Goal: Task Accomplishment & Management: Use online tool/utility

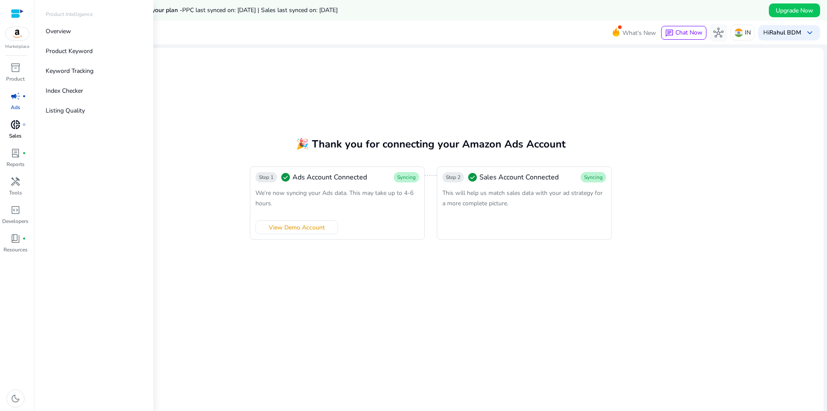
click at [13, 134] on p "Sales" at bounding box center [15, 136] width 12 height 8
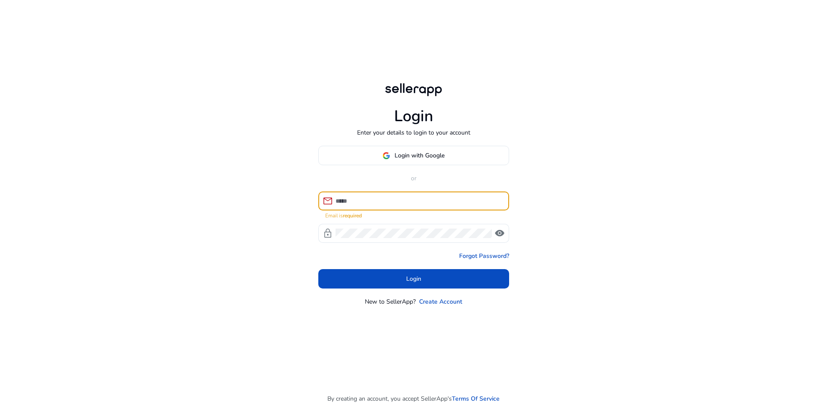
click at [372, 195] on div at bounding box center [419, 200] width 167 height 19
click at [372, 198] on input at bounding box center [419, 200] width 167 height 9
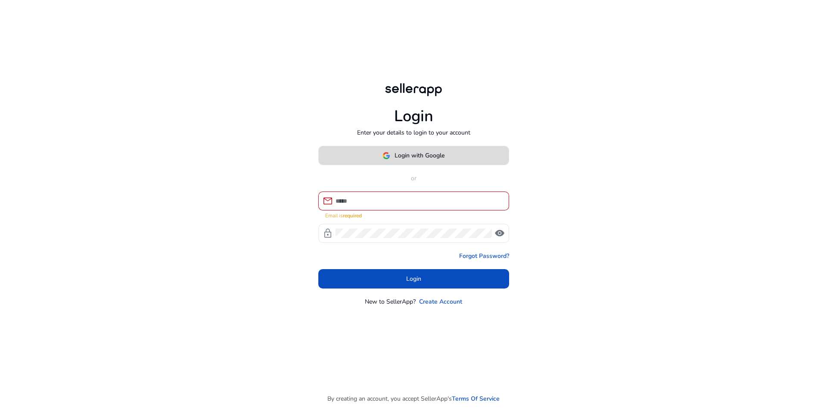
click at [453, 157] on span at bounding box center [414, 155] width 190 height 21
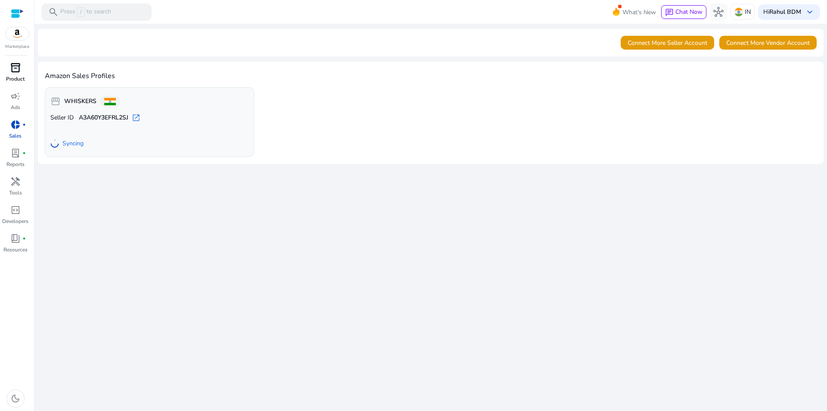
click at [15, 89] on link "inventory_2 Product" at bounding box center [15, 75] width 31 height 28
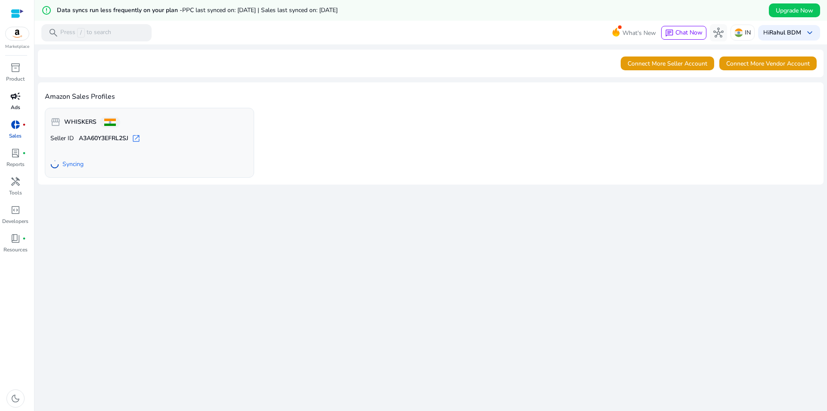
click at [13, 93] on span "campaign" at bounding box center [15, 96] width 10 height 10
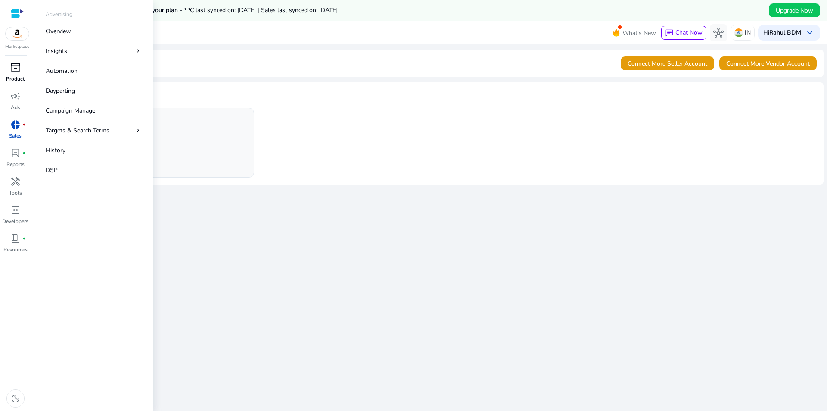
click at [14, 74] on div "inventory_2" at bounding box center [15, 68] width 24 height 14
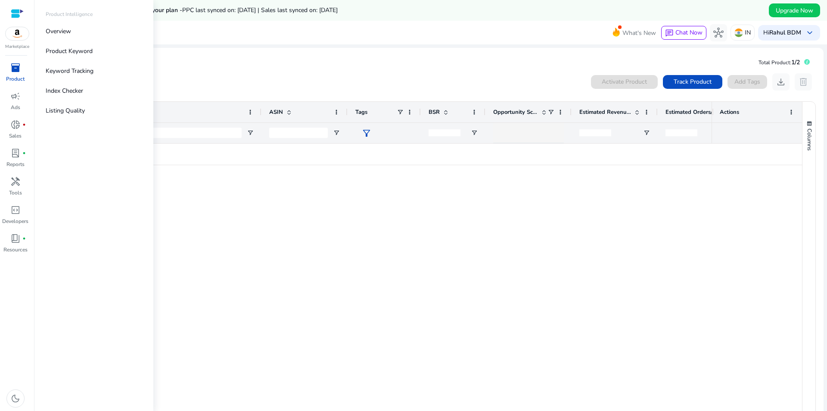
click at [17, 34] on img at bounding box center [17, 33] width 23 height 13
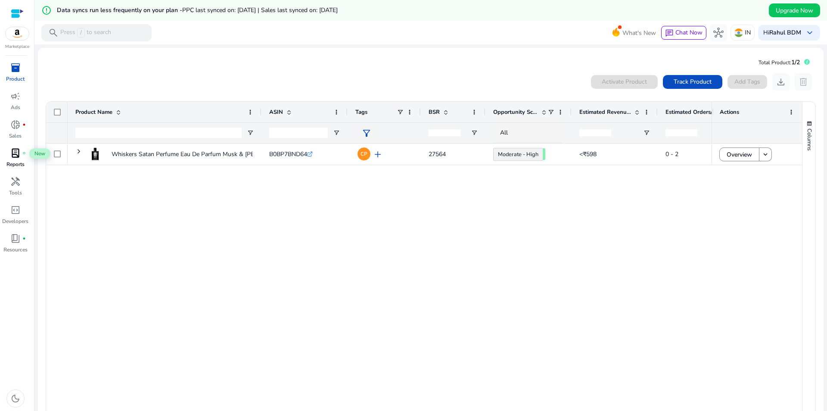
click at [21, 152] on div "lab_profile fiber_manual_record" at bounding box center [15, 153] width 24 height 14
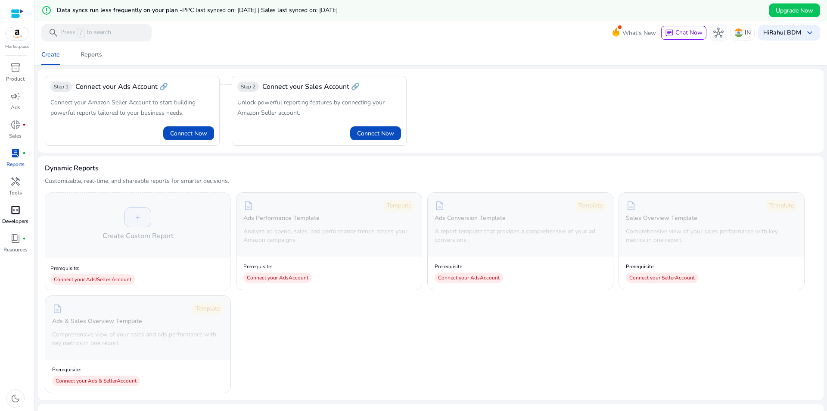
click at [12, 215] on span "code_blocks" at bounding box center [15, 210] width 10 height 10
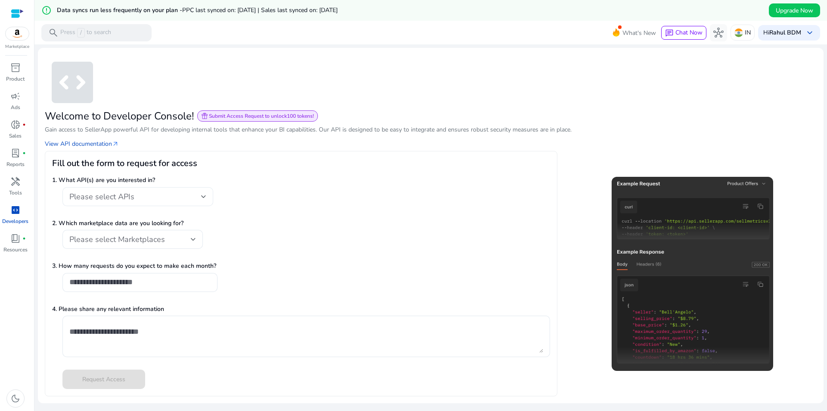
click at [186, 200] on div "Please select APIs" at bounding box center [135, 196] width 132 height 9
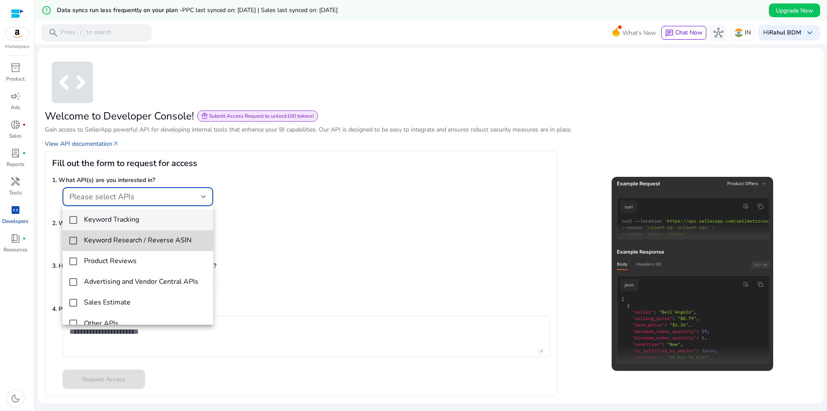
click at [142, 240] on h4 "Keyword Research / Reverse ASIN" at bounding box center [138, 240] width 108 height 8
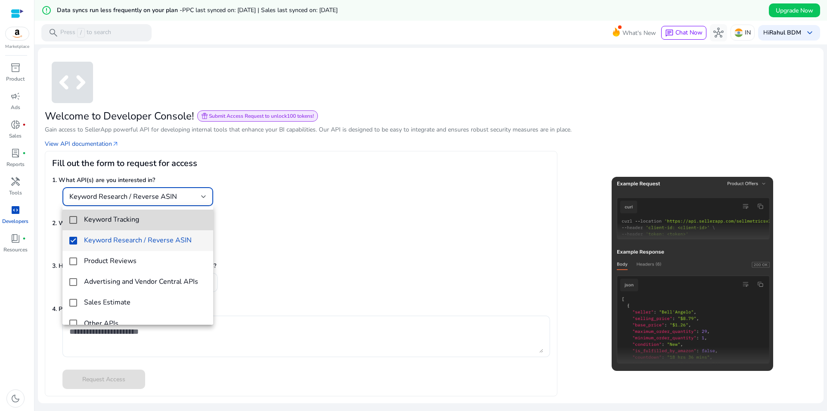
click at [158, 220] on span "Keyword Tracking" at bounding box center [145, 219] width 122 height 8
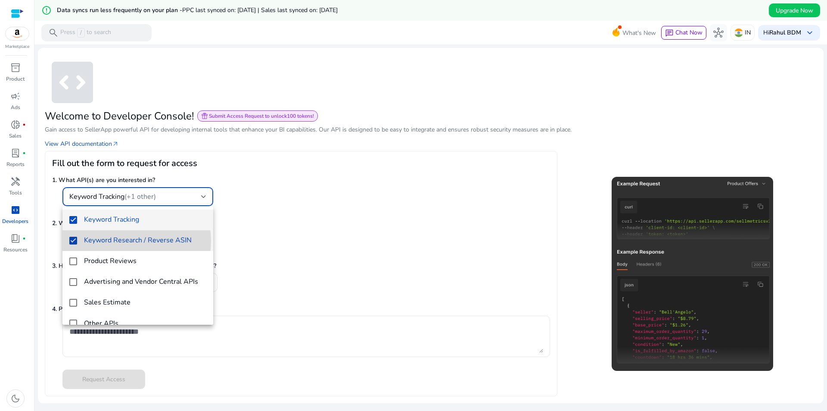
click at [131, 241] on h4 "Keyword Research / Reverse ASIN" at bounding box center [138, 240] width 108 height 8
click at [140, 215] on span "Keyword Tracking" at bounding box center [145, 219] width 122 height 8
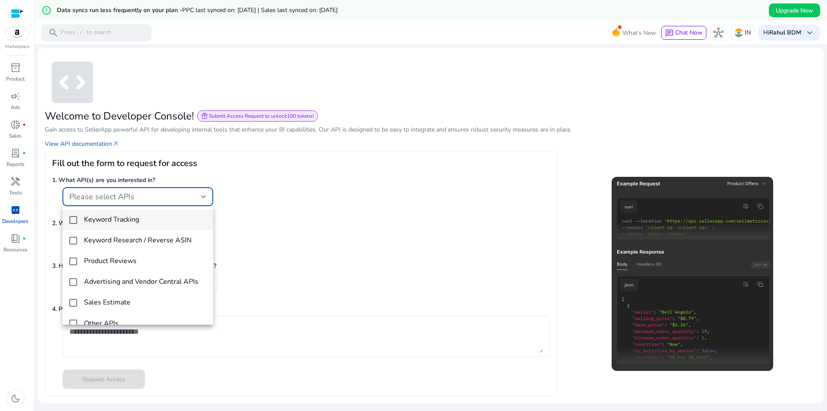
click at [365, 204] on div at bounding box center [413, 205] width 827 height 411
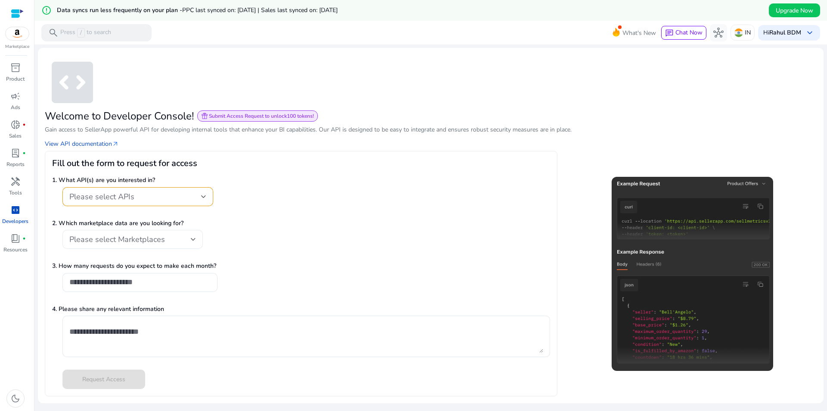
click at [139, 237] on span "Please select Marketplaces" at bounding box center [117, 239] width 96 height 10
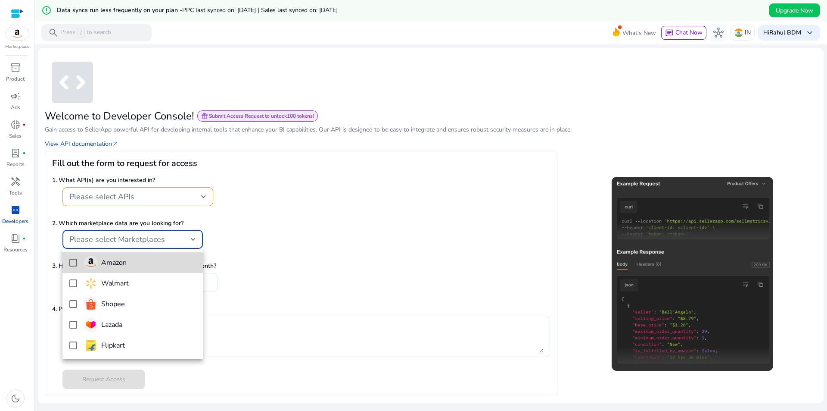
click at [127, 269] on span "Amazon" at bounding box center [140, 262] width 112 height 14
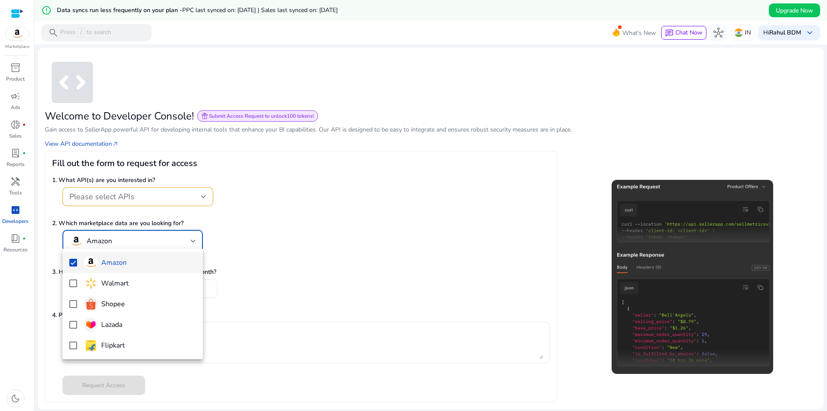
click at [326, 218] on div at bounding box center [413, 205] width 827 height 411
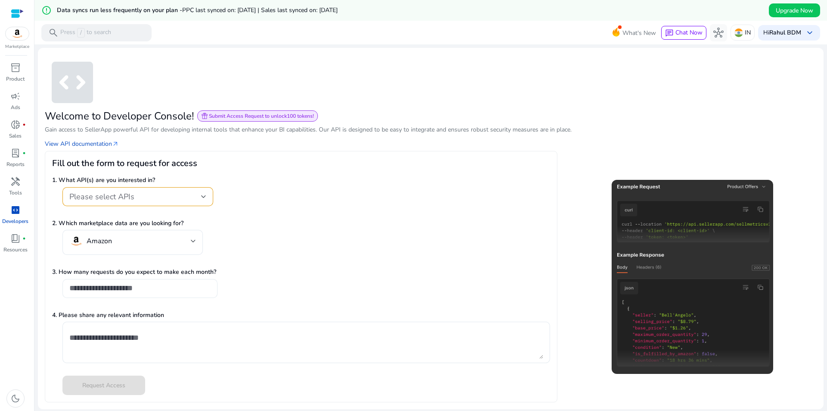
scroll to position [21, 0]
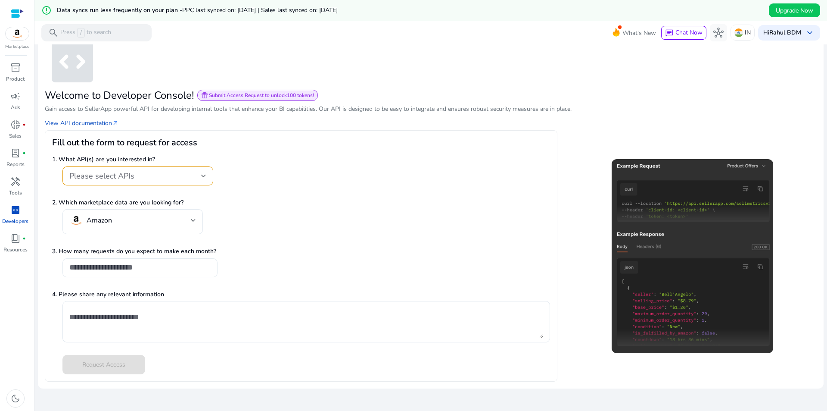
click at [159, 268] on input "number" at bounding box center [139, 266] width 141 height 9
click at [196, 265] on input "number" at bounding box center [139, 266] width 141 height 9
click at [206, 265] on input "*" at bounding box center [139, 266] width 141 height 9
click at [212, 268] on div "*" at bounding box center [139, 267] width 155 height 19
click at [211, 263] on div "*" at bounding box center [139, 267] width 155 height 19
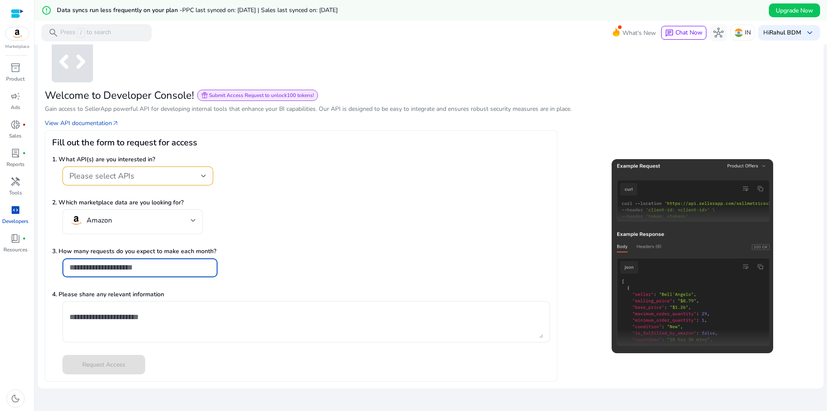
click at [209, 265] on input "*" at bounding box center [139, 266] width 141 height 9
click at [210, 266] on input "*" at bounding box center [139, 266] width 141 height 9
type input "*"
click at [210, 266] on input "*" at bounding box center [139, 266] width 141 height 9
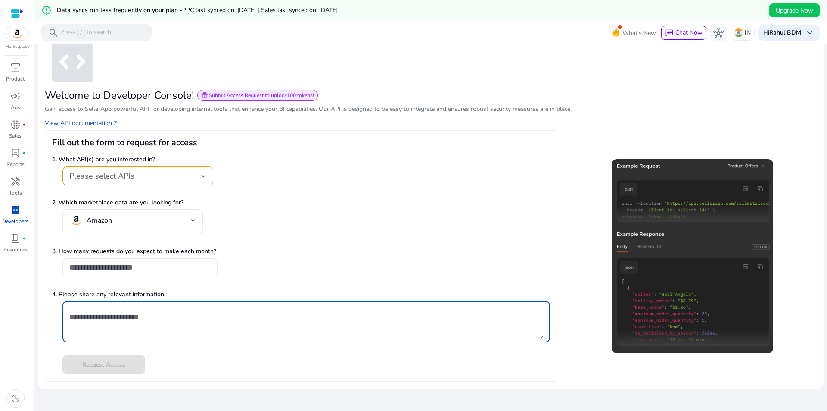
click at [184, 325] on textarea at bounding box center [306, 321] width 474 height 33
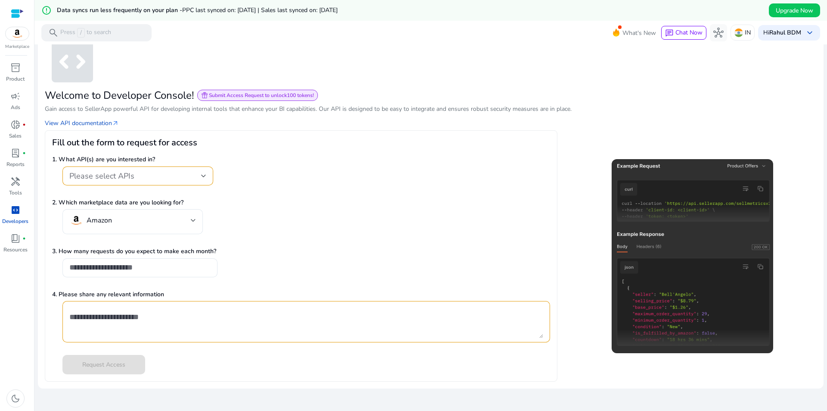
click at [719, 90] on div "Welcome to Developer Console! featured_seasonal_and_gifts Submit Access Request…" at bounding box center [431, 95] width 772 height 12
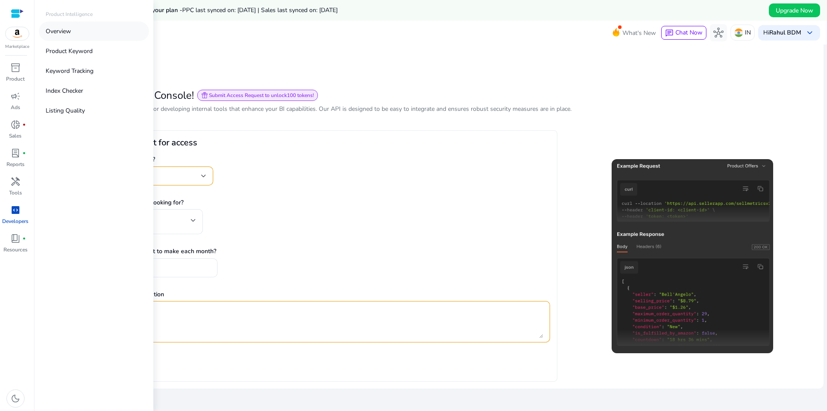
click at [87, 28] on link "Overview" at bounding box center [94, 31] width 110 height 19
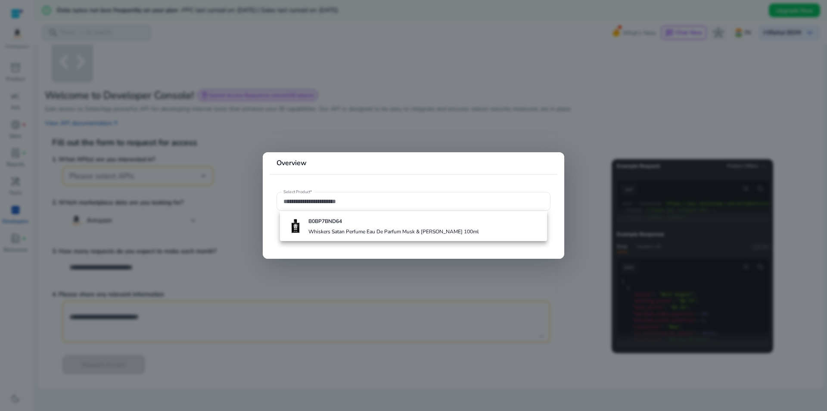
click at [337, 114] on div at bounding box center [413, 205] width 827 height 411
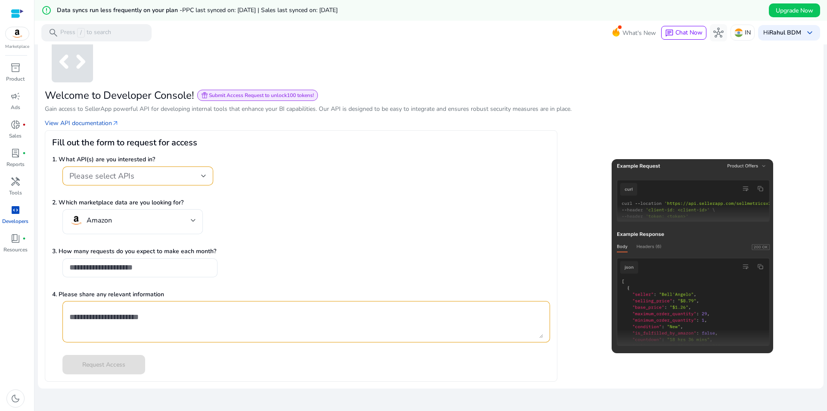
click at [24, 36] on img at bounding box center [17, 33] width 23 height 13
click at [16, 74] on div "inventory_2" at bounding box center [15, 68] width 24 height 14
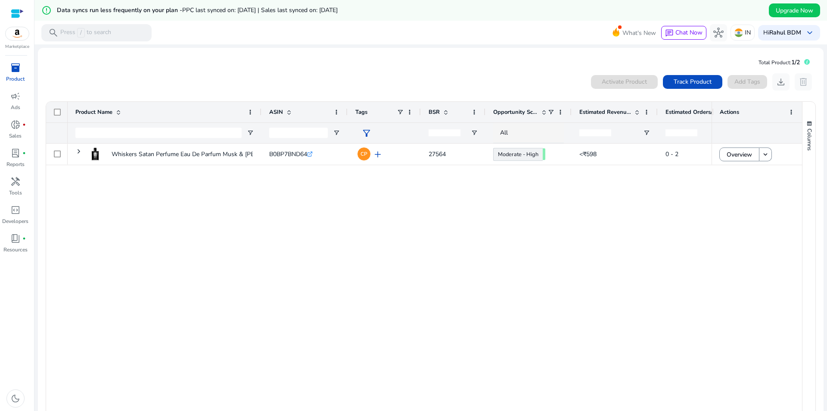
scroll to position [40, 0]
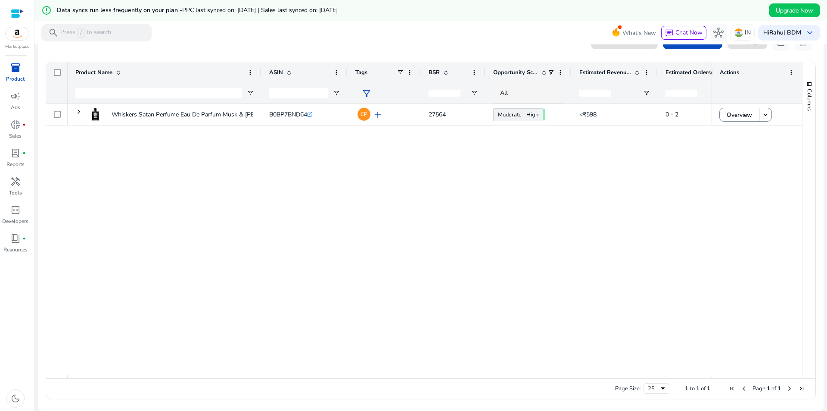
click at [94, 147] on div "Whiskers Satan Perfume Eau De Parfum Musk & Woody 100ml B0BP7BND64 .st0{fill:#2…" at bounding box center [390, 239] width 644 height 271
click at [21, 78] on p "Product" at bounding box center [15, 79] width 19 height 8
